Goal: Information Seeking & Learning: Learn about a topic

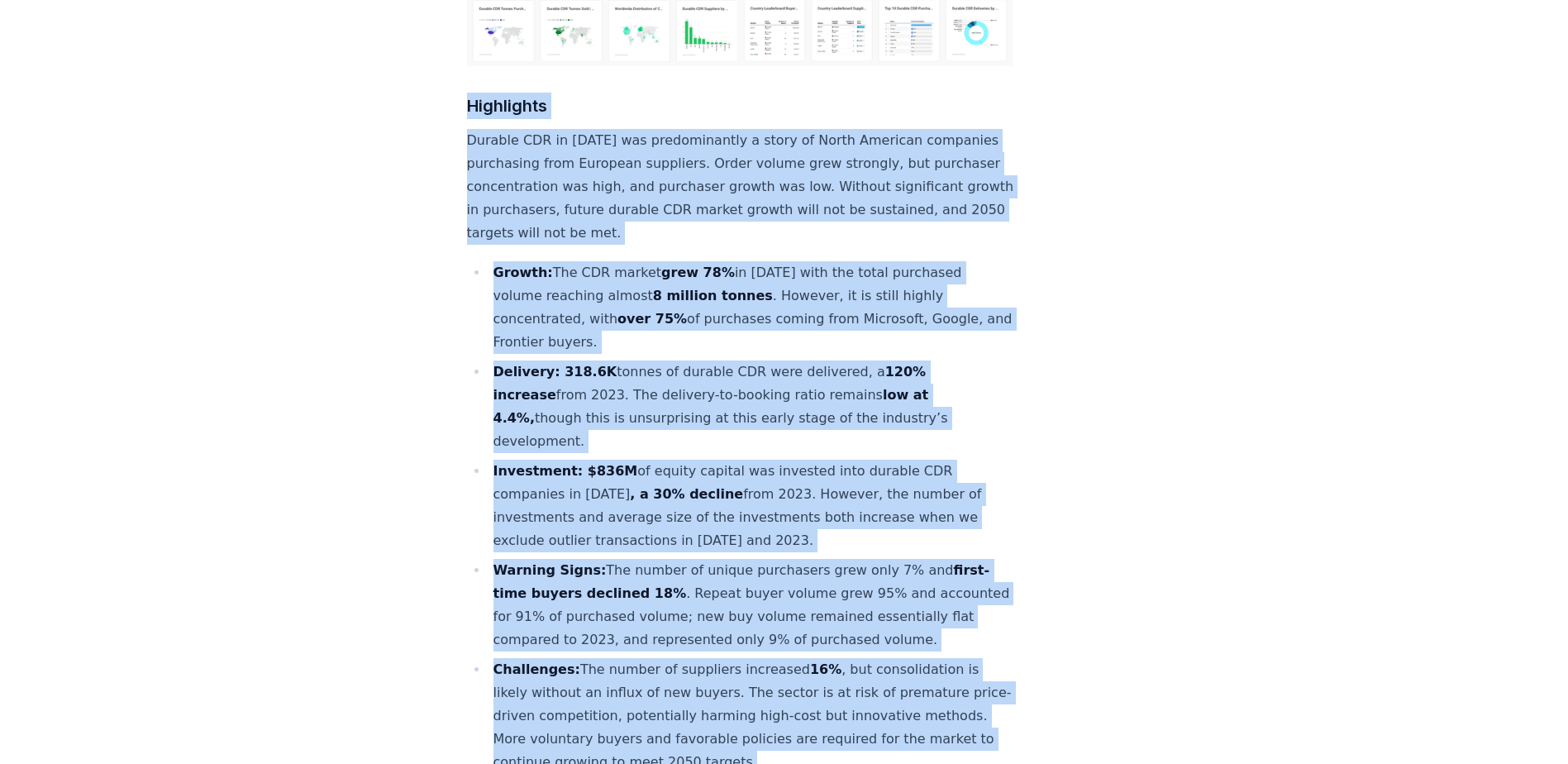
scroll to position [551, 0]
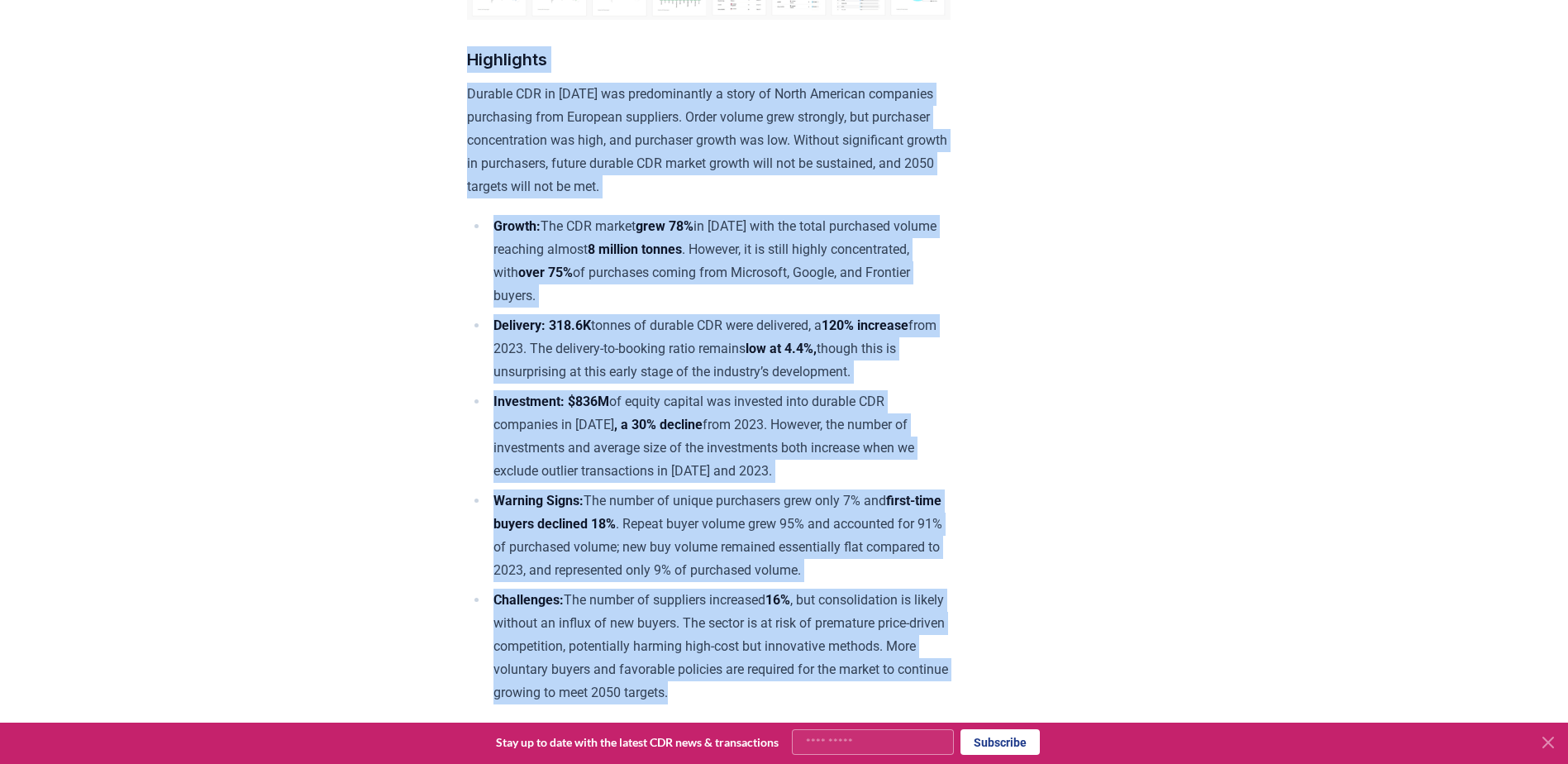
drag, startPoint x: 878, startPoint y: 435, endPoint x: 405, endPoint y: 61, distance: 603.0
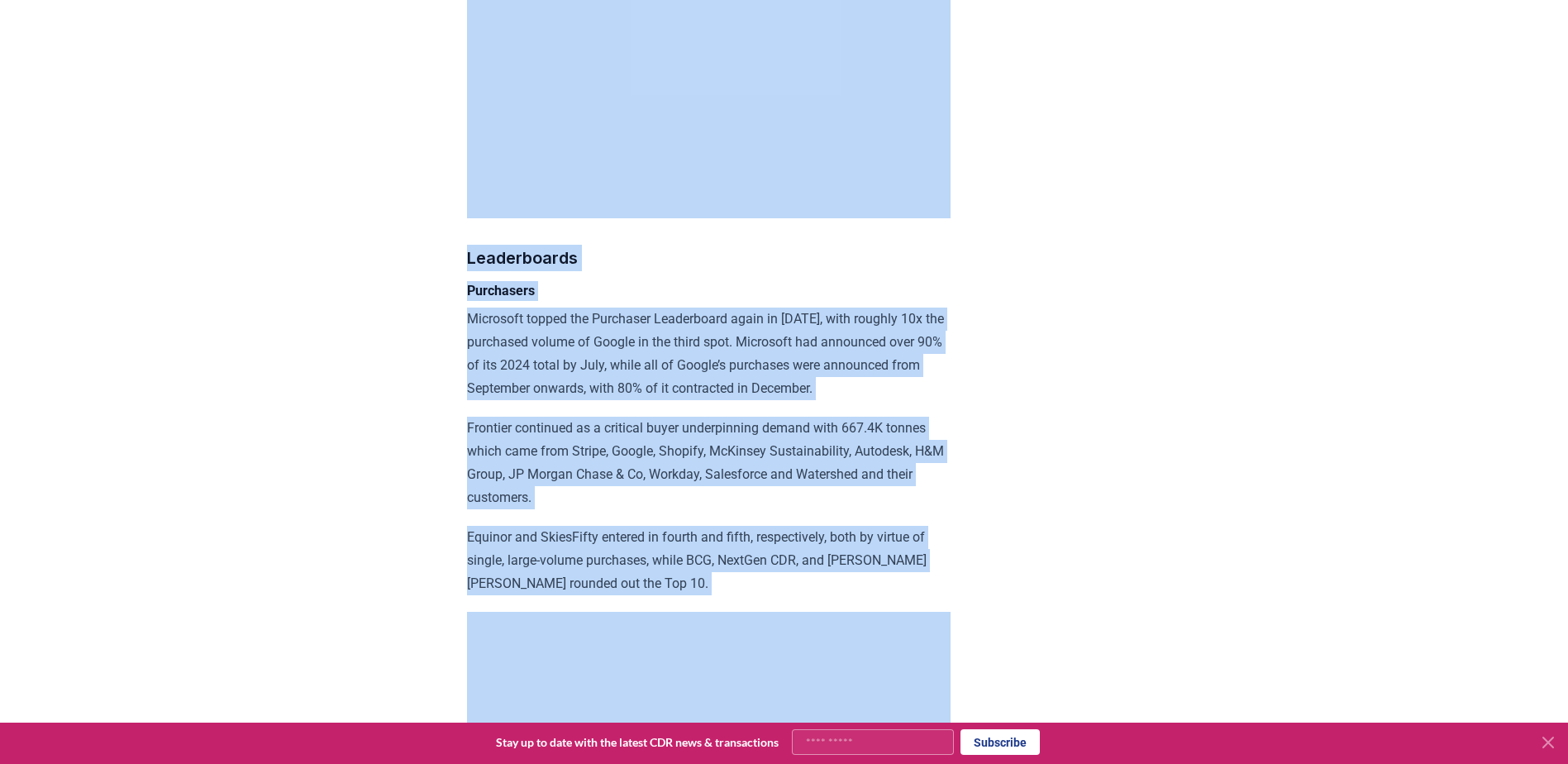
scroll to position [9642, 0]
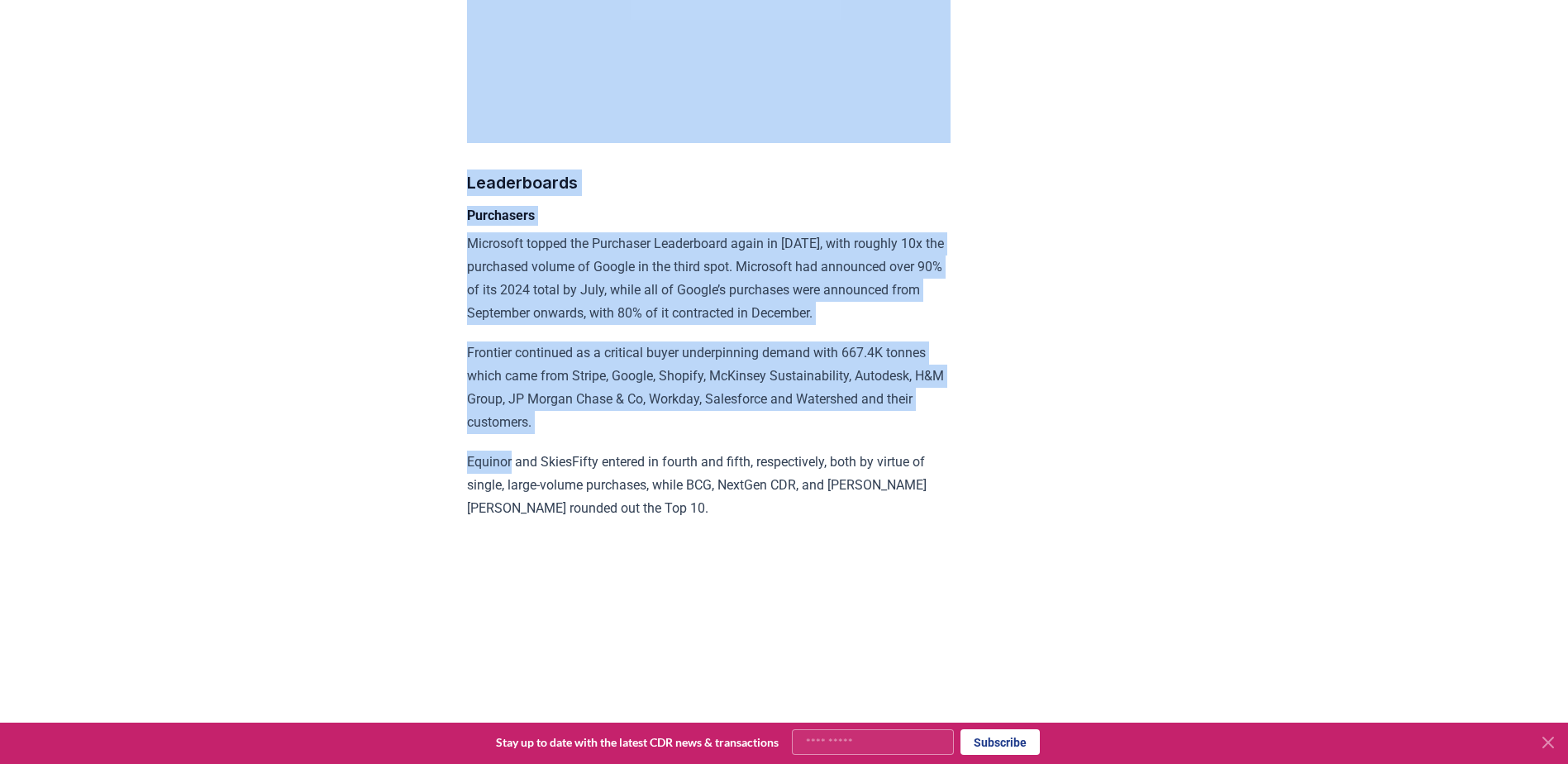
drag, startPoint x: 405, startPoint y: 61, endPoint x: 335, endPoint y: 580, distance: 523.7
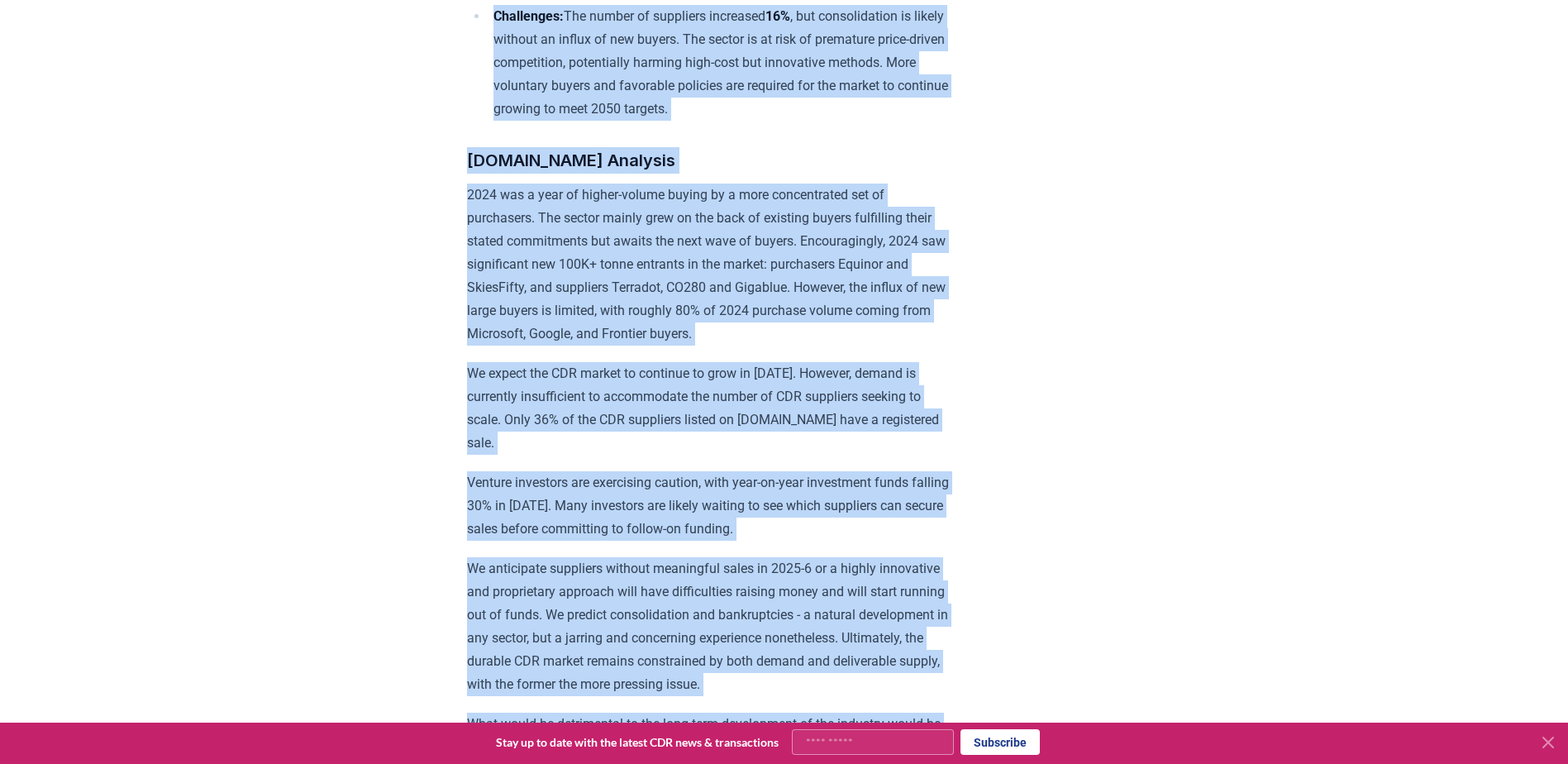
scroll to position [1152, 0]
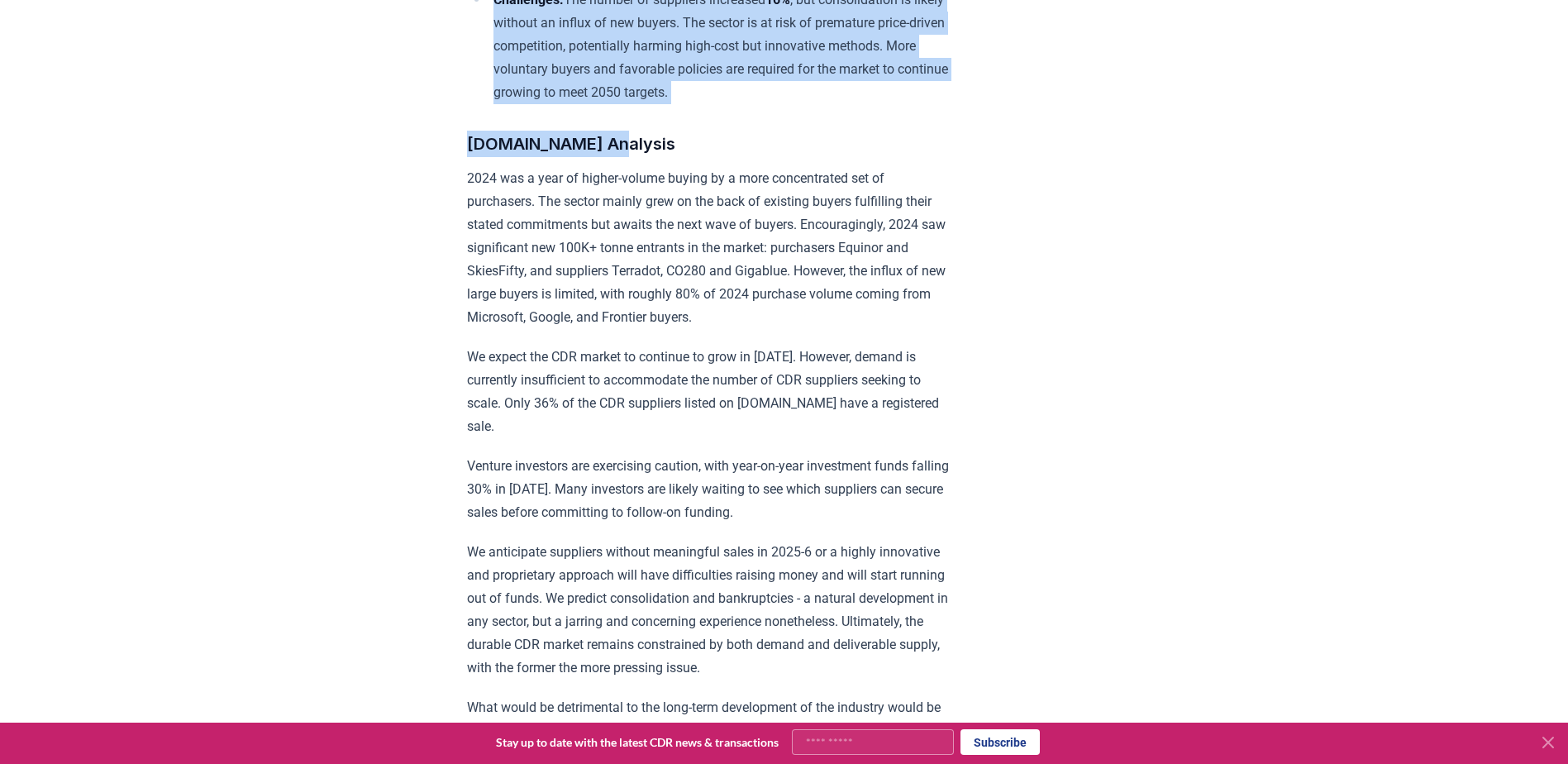
drag, startPoint x: 434, startPoint y: 193, endPoint x: 855, endPoint y: 132, distance: 425.4
copy div "Loremipsum Dolorsi AME co 4776 adi elitseddoeius t incid ut Labor Etdolore magn…"
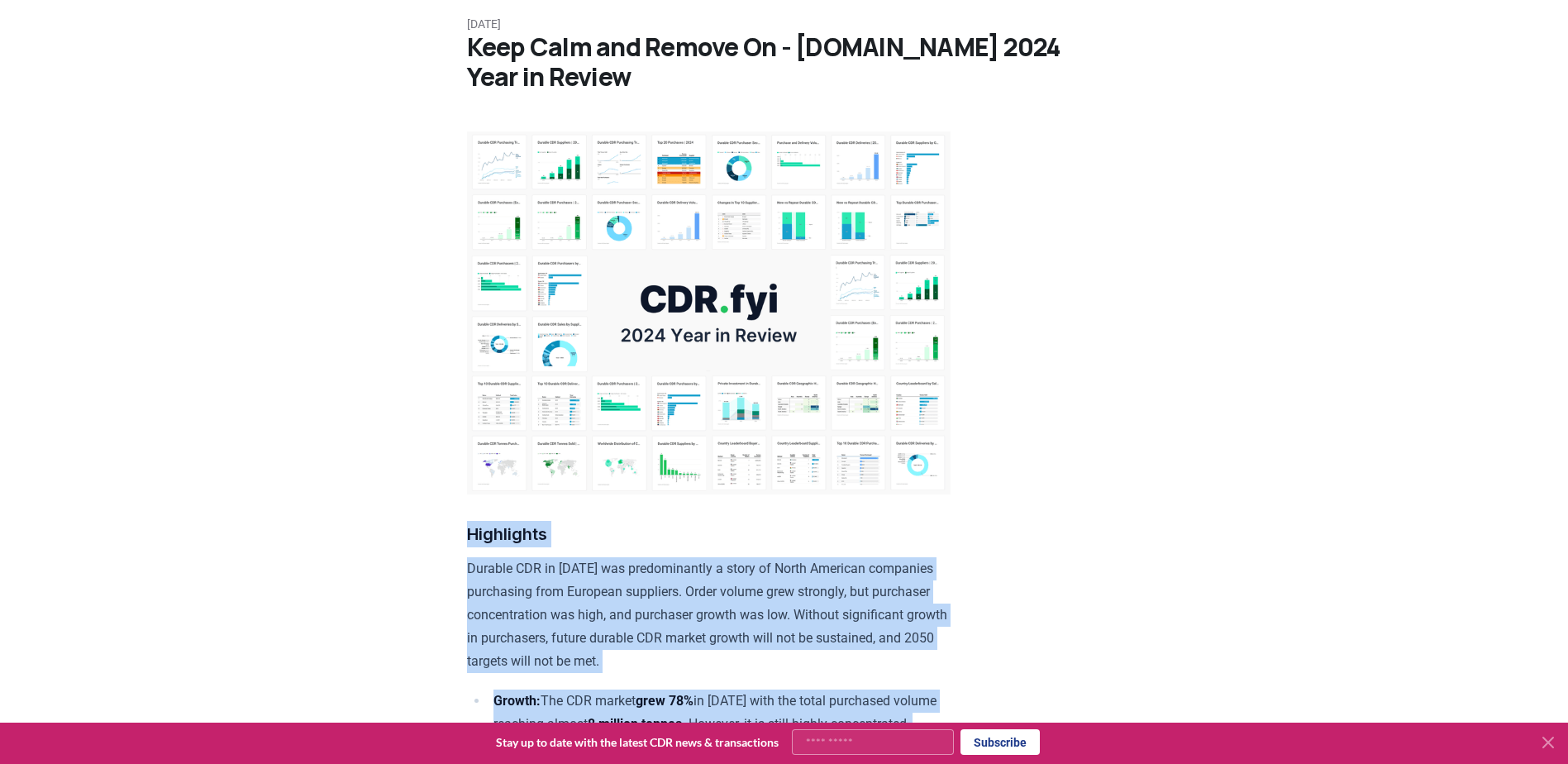
scroll to position [0, 0]
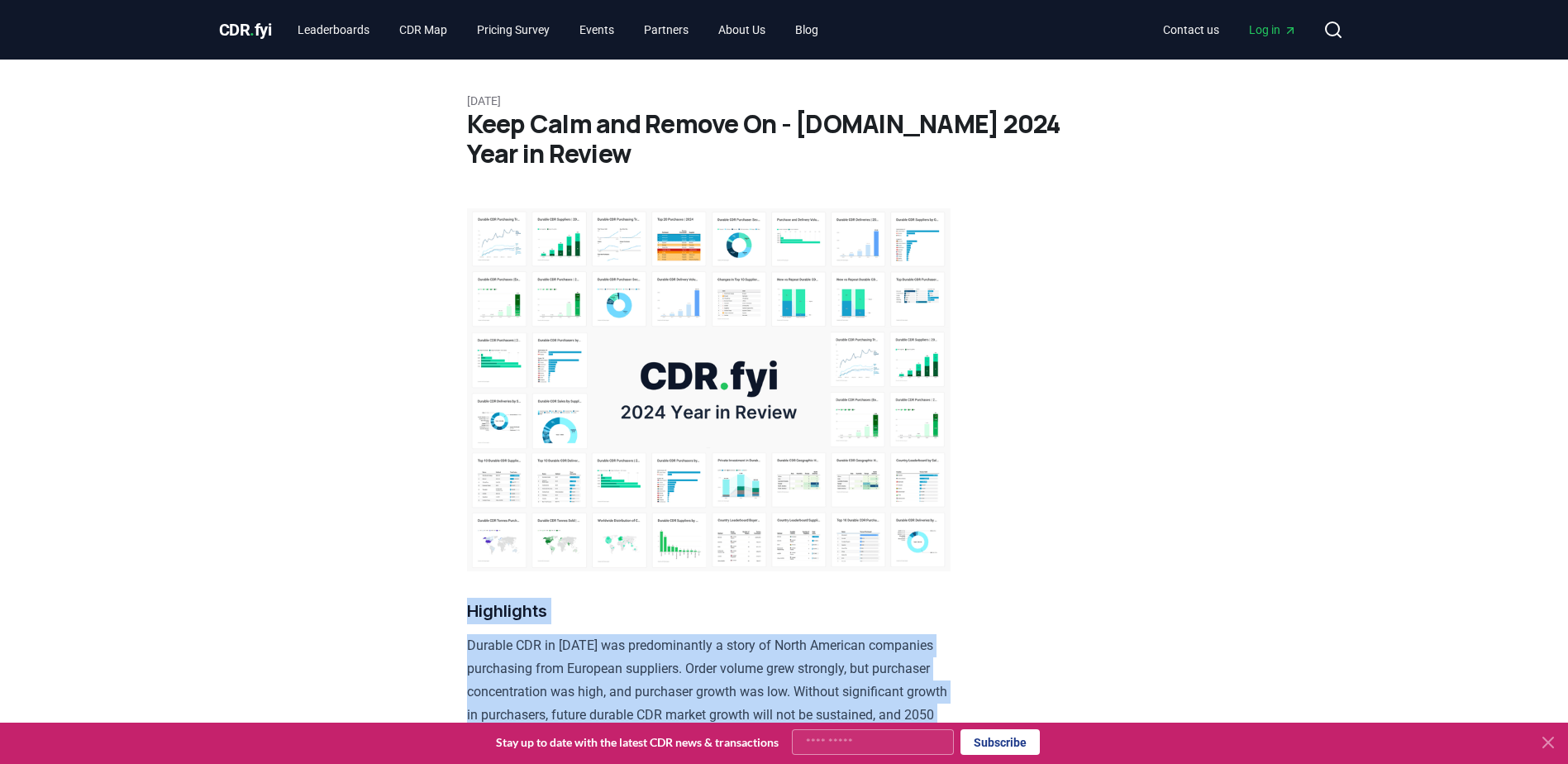
click at [728, 424] on img at bounding box center [708, 389] width 484 height 363
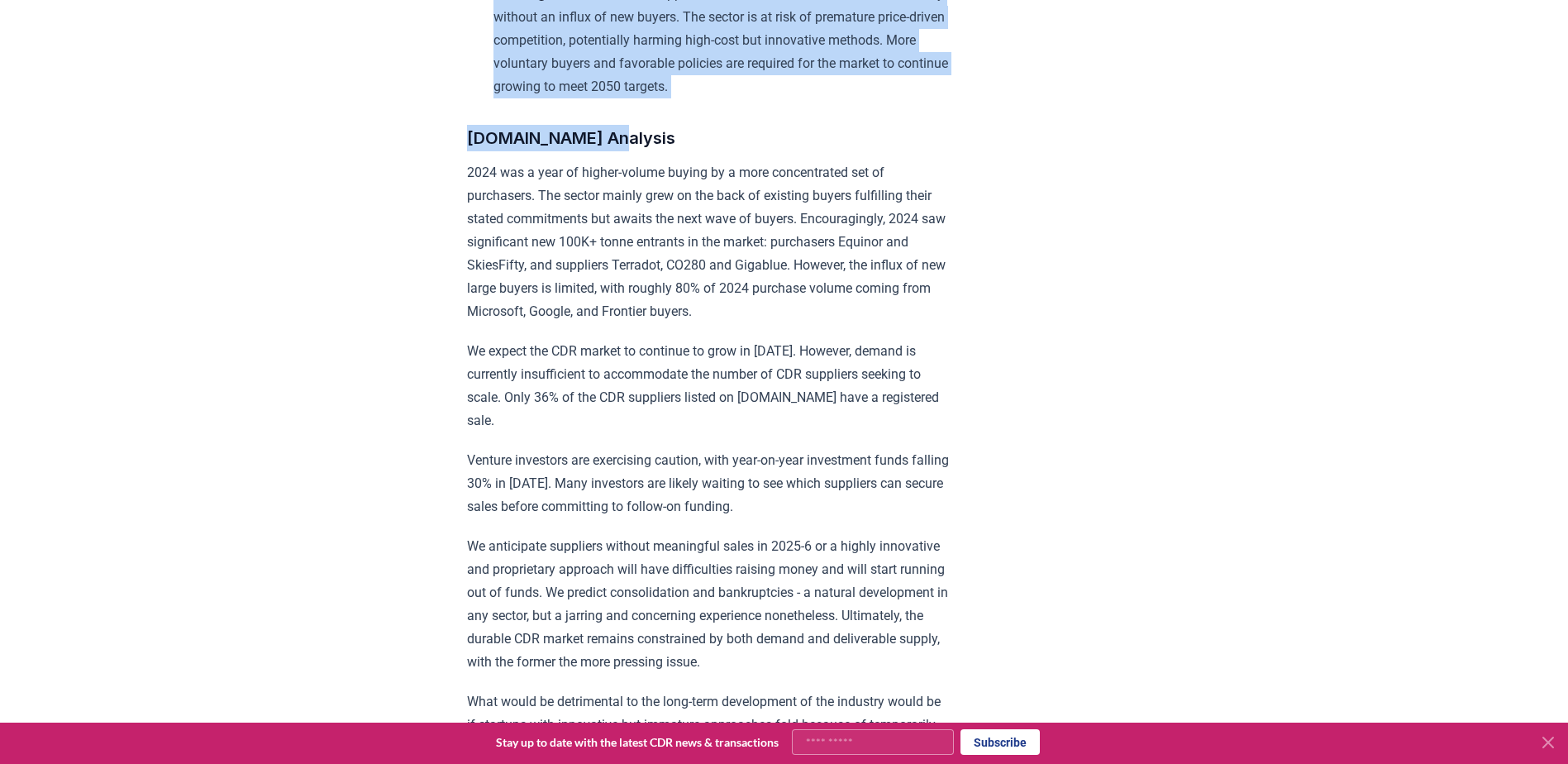
scroll to position [1571, 0]
